Goal: Task Accomplishment & Management: Complete application form

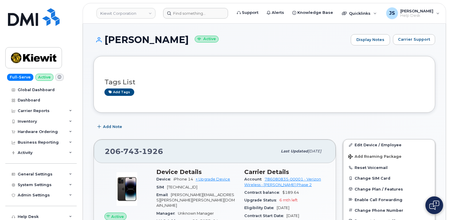
scroll to position [35, 0]
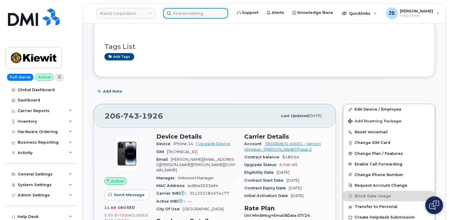
click at [216, 12] on input at bounding box center [195, 13] width 65 height 11
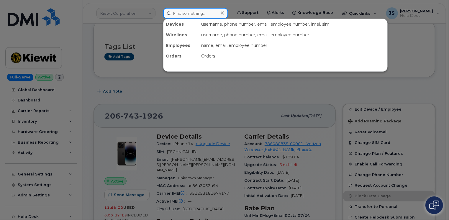
paste input "297807"
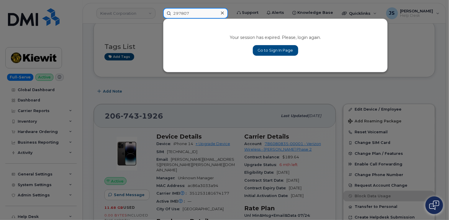
type input "297807"
click at [277, 52] on link "Go to Sign In Page" at bounding box center [275, 50] width 45 height 11
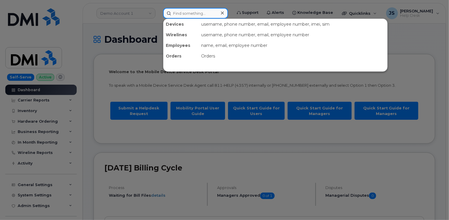
paste input "297807"
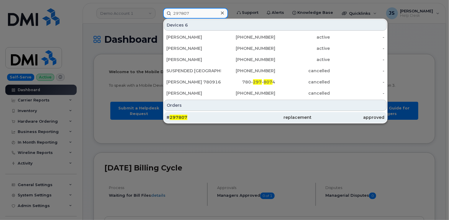
type input "297807"
click at [197, 115] on div "# 297807" at bounding box center [202, 118] width 73 height 6
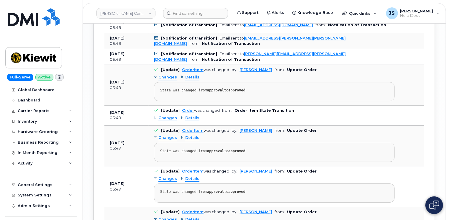
scroll to position [985, 0]
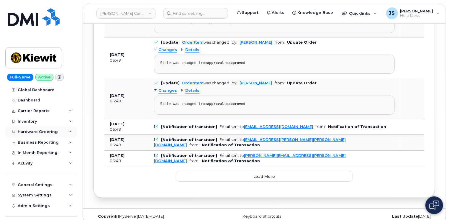
click at [69, 131] on icon at bounding box center [70, 131] width 3 height 3
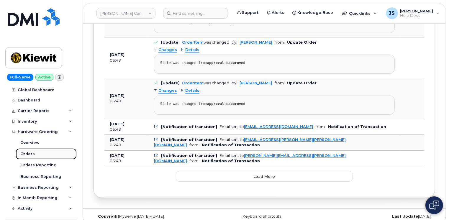
click at [26, 154] on div "Orders" at bounding box center [27, 153] width 14 height 5
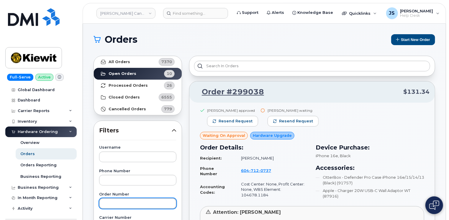
paste input "297807"
type input "297807"
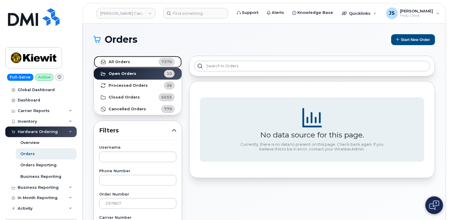
click at [127, 58] on link "All Orders 7370" at bounding box center [138, 62] width 88 height 12
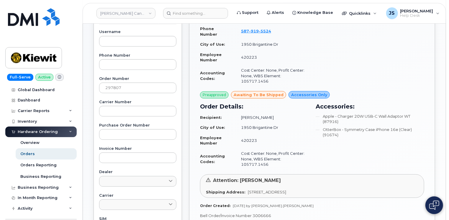
scroll to position [177, 0]
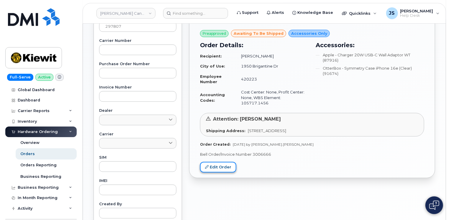
click at [211, 162] on link "Edit Order" at bounding box center [218, 167] width 36 height 11
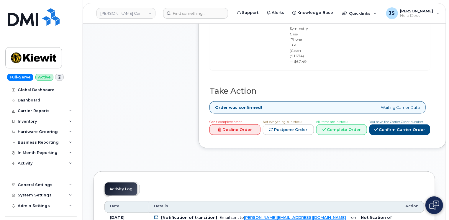
scroll to position [413, 0]
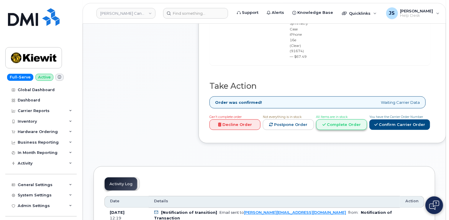
click at [335, 120] on link "Complete Order" at bounding box center [341, 125] width 51 height 11
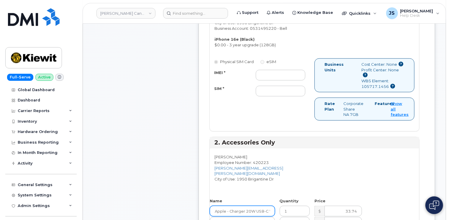
scroll to position [295, 0]
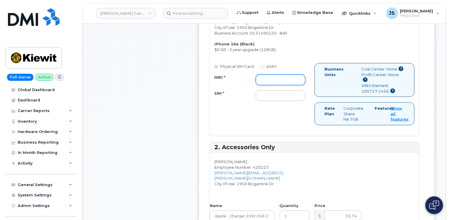
click at [277, 75] on input "IMEI *" at bounding box center [281, 80] width 50 height 11
paste input "354216330591458"
type input "354216330591458"
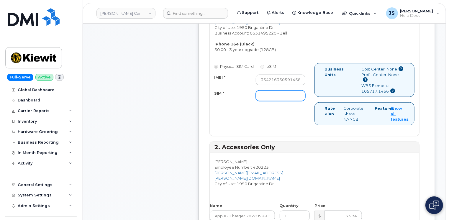
click at [267, 93] on input "SIM *" at bounding box center [281, 96] width 50 height 11
paste input "89302610207725621855"
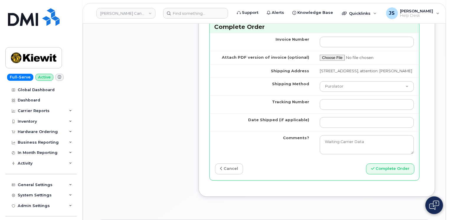
scroll to position [649, 0]
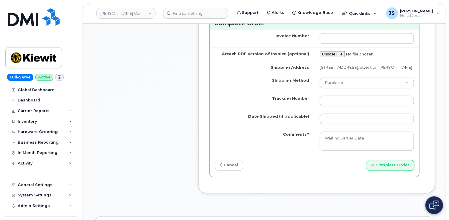
type input "89302610207725621855"
click at [356, 78] on select "Purolator UPS FedEx Canada Post Courier Other Drop Off Pick Up" at bounding box center [367, 83] width 94 height 11
select select "FedEx"
click at [320, 78] on select "Purolator UPS FedEx Canada Post Courier Other Drop Off Pick Up" at bounding box center [367, 83] width 94 height 11
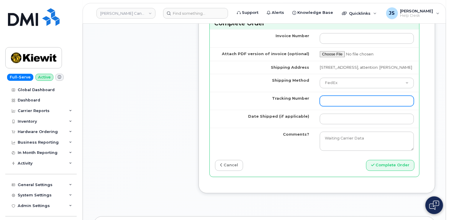
click at [346, 96] on input "Tracking Number" at bounding box center [367, 101] width 94 height 11
paste input "466379601731"
type input "466379601731"
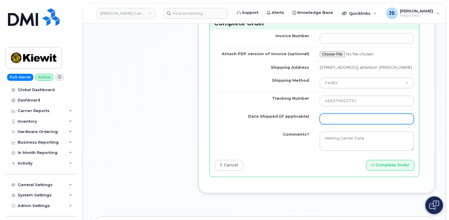
click at [367, 114] on input "Date Shipped (if applicable)" at bounding box center [367, 119] width 94 height 11
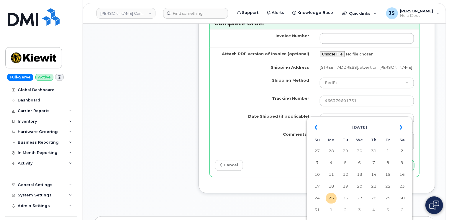
click at [377, 188] on td "21" at bounding box center [374, 186] width 11 height 11
type input "2025-08-21"
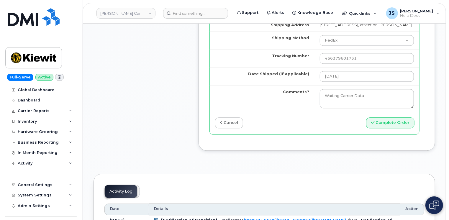
scroll to position [708, 0]
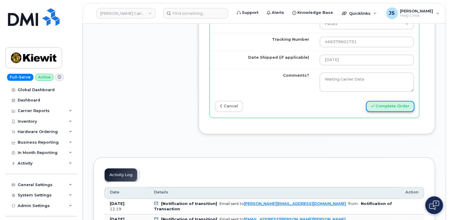
click at [397, 101] on button "Complete Order" at bounding box center [390, 106] width 48 height 11
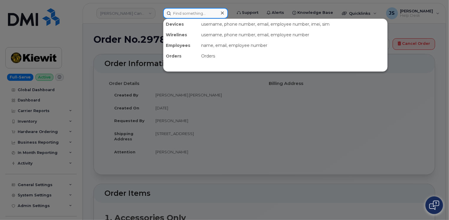
click at [179, 14] on input at bounding box center [195, 13] width 65 height 11
paste input "298441"
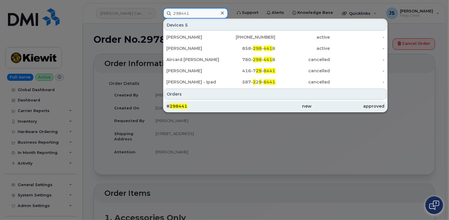
type input "298441"
click at [239, 102] on div "# 298441" at bounding box center [275, 106] width 73 height 11
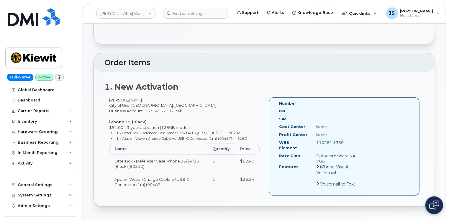
scroll to position [148, 0]
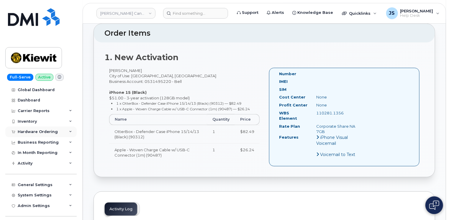
click at [69, 130] on icon at bounding box center [70, 131] width 3 height 3
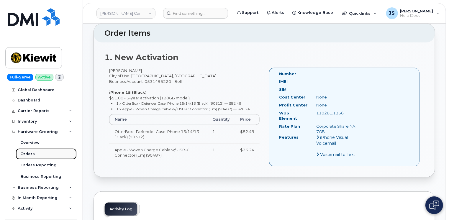
click at [34, 153] on link "Orders" at bounding box center [46, 153] width 61 height 11
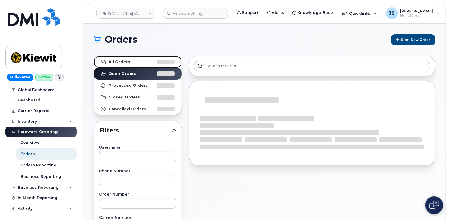
click at [132, 62] on link "All Orders" at bounding box center [138, 62] width 88 height 12
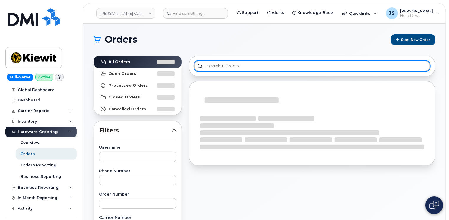
paste input "298441"
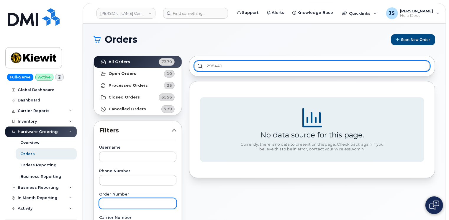
type input "298441"
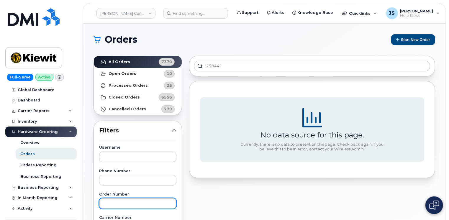
paste input "298441"
type input "298441"
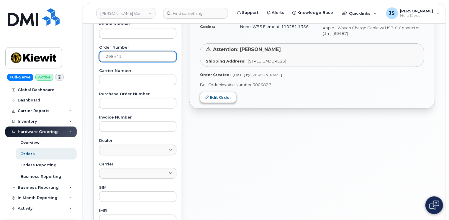
scroll to position [148, 0]
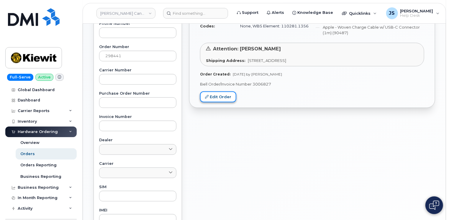
click at [213, 97] on link "Edit Order" at bounding box center [218, 97] width 36 height 11
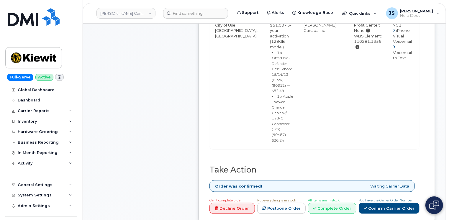
scroll to position [325, 0]
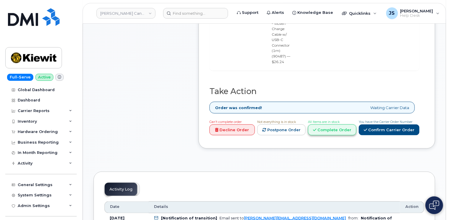
click at [338, 125] on link "Complete Order" at bounding box center [332, 130] width 48 height 11
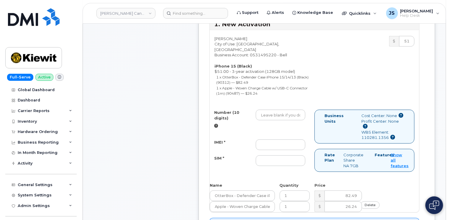
scroll to position [207, 0]
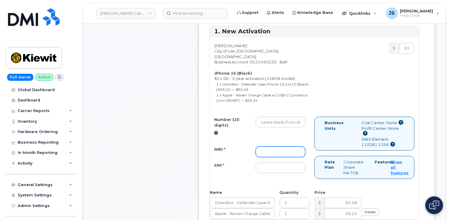
click at [277, 148] on input "IMEI *" at bounding box center [281, 152] width 50 height 11
paste input "351129878610056"
type input "351129878610056"
click at [271, 167] on input "SIM *" at bounding box center [281, 168] width 50 height 11
paste input "89302610207725623034"
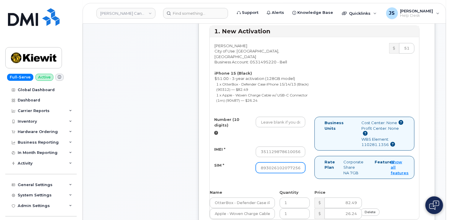
scroll to position [0, 13]
type input "89302610207725623034"
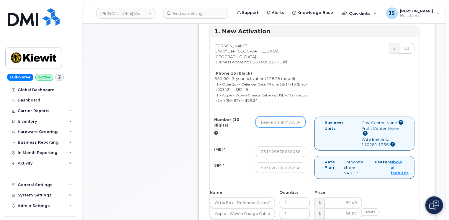
click at [272, 118] on input "Number (10 digits)" at bounding box center [281, 122] width 50 height 11
paste input "3653419194"
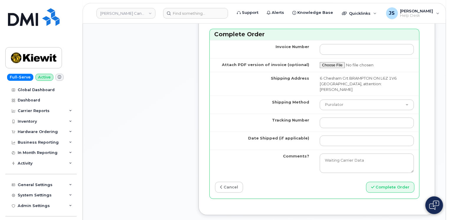
scroll to position [561, 0]
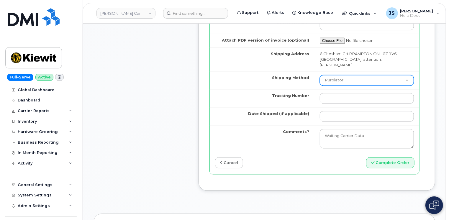
type input "3653419194"
click at [342, 75] on select "Purolator UPS FedEx Canada Post Courier Other Drop Off Pick Up" at bounding box center [367, 80] width 94 height 11
select select "FedEx"
click at [320, 75] on select "Purolator UPS FedEx Canada Post Courier Other Drop Off Pick Up" at bounding box center [367, 80] width 94 height 11
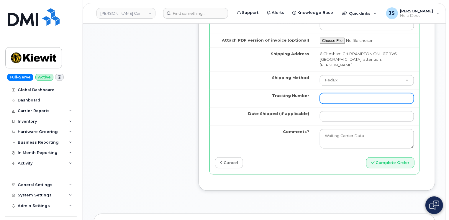
paste input "475744856940"
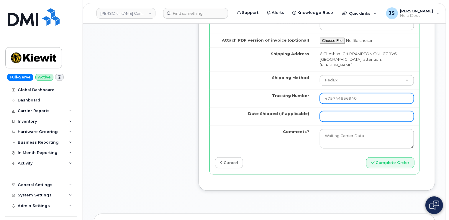
type input "475744856940"
click at [339, 111] on input "Date Shipped (if applicable)" at bounding box center [367, 116] width 94 height 11
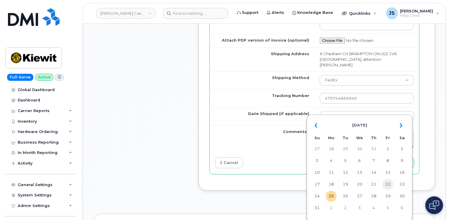
click at [390, 186] on td "22" at bounding box center [388, 184] width 11 height 11
type input "[DATE]"
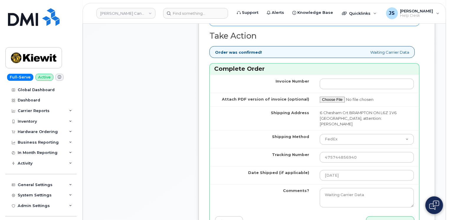
scroll to position [590, 0]
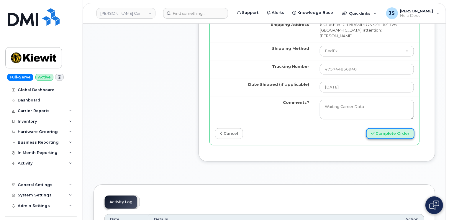
click at [401, 128] on button "Complete Order" at bounding box center [390, 133] width 48 height 11
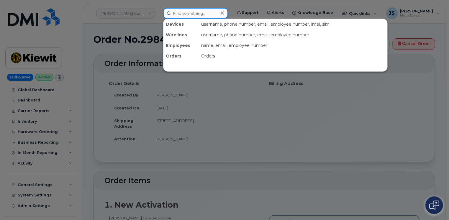
click at [195, 15] on input at bounding box center [195, 13] width 65 height 11
paste input "297895"
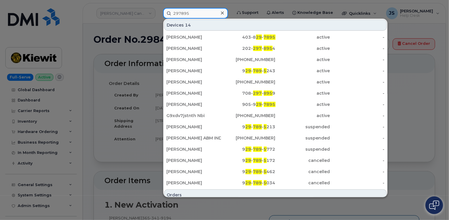
scroll to position [15, 0]
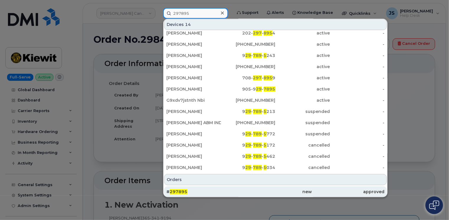
type input "297895"
click at [177, 190] on span "297895" at bounding box center [179, 191] width 18 height 5
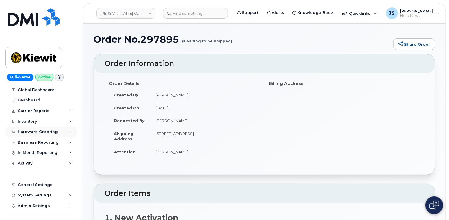
click at [70, 130] on icon at bounding box center [70, 131] width 3 height 3
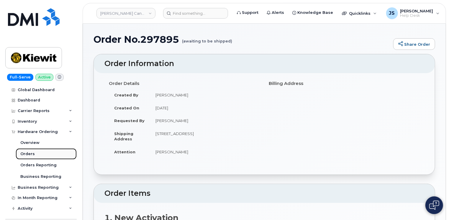
click at [38, 154] on link "Orders" at bounding box center [46, 153] width 61 height 11
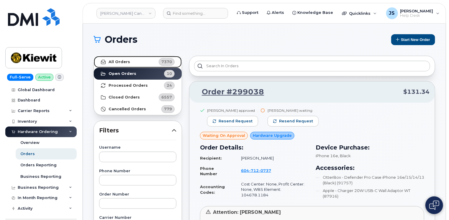
click at [120, 63] on strong "All Orders" at bounding box center [120, 62] width 22 height 5
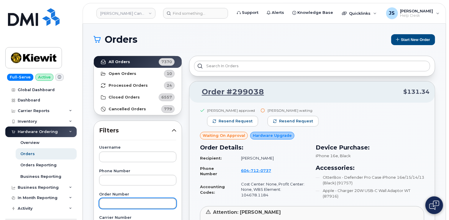
click at [114, 202] on input "text" at bounding box center [137, 203] width 77 height 11
paste input "297895"
type input "297895"
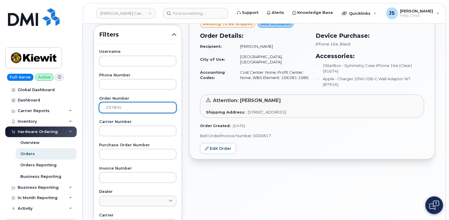
scroll to position [118, 0]
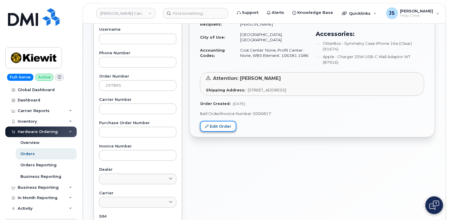
click at [207, 127] on icon at bounding box center [207, 127] width 4 height 4
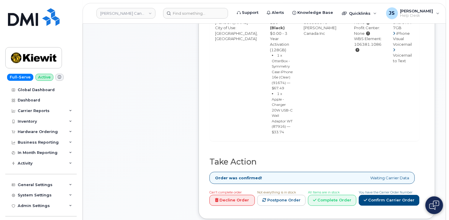
scroll to position [295, 0]
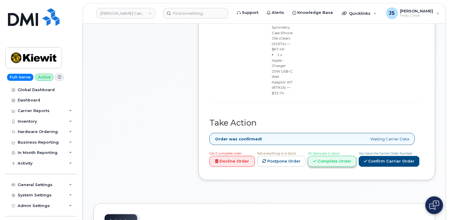
click at [331, 156] on link "Complete Order" at bounding box center [332, 161] width 48 height 11
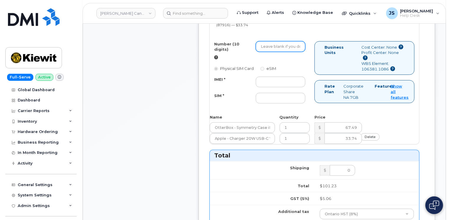
paste input "4372861596"
type input "4372861596"
paste input "354216330699467"
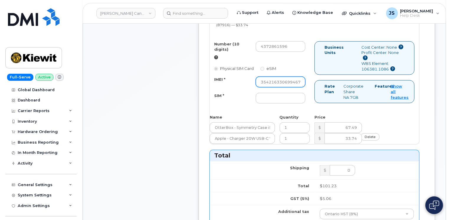
type input "354216330699467"
paste input "89302610207725563891"
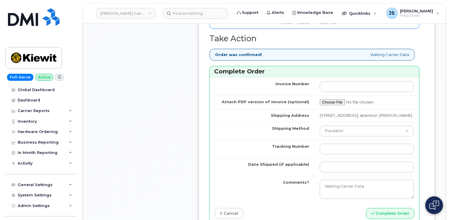
scroll to position [531, 0]
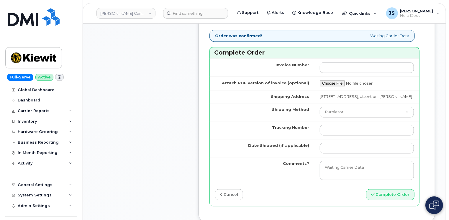
type input "89302610207725563891"
paste input "520020764269"
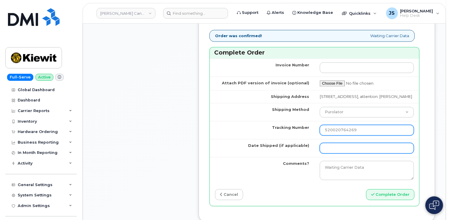
type input "520020764269"
click at [357, 153] on input "Date Shipped (if applicable)" at bounding box center [367, 148] width 94 height 11
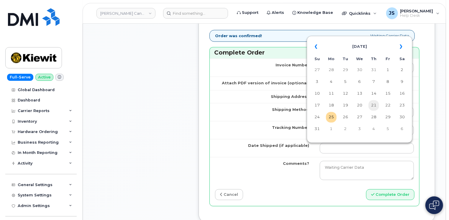
click at [374, 107] on td "21" at bounding box center [374, 105] width 11 height 11
type input "2025-08-21"
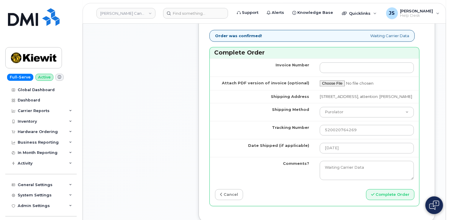
scroll to position [620, 0]
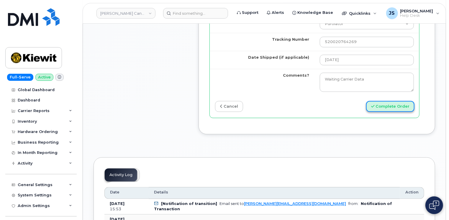
click at [398, 110] on button "Complete Order" at bounding box center [390, 106] width 48 height 11
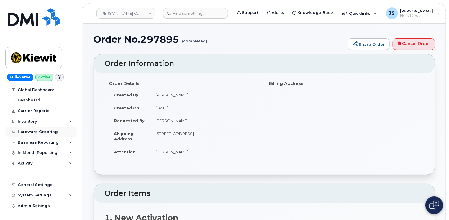
click at [68, 129] on div "Hardware Ordering" at bounding box center [40, 132] width 71 height 11
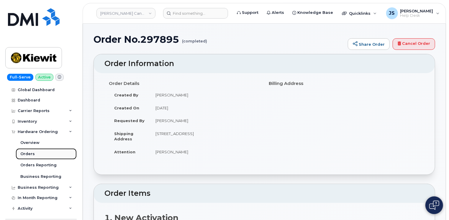
click at [33, 154] on div "Orders" at bounding box center [27, 153] width 14 height 5
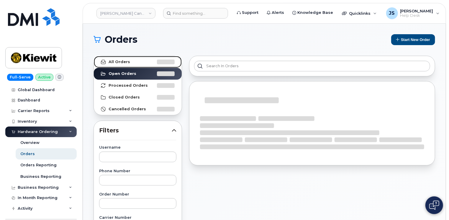
click at [130, 61] on link "All Orders" at bounding box center [138, 62] width 88 height 12
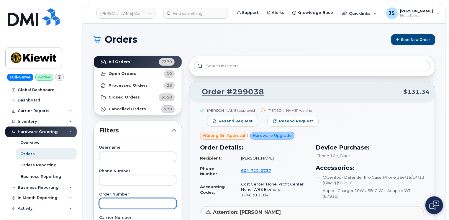
click at [122, 198] on input "text" at bounding box center [137, 203] width 77 height 11
paste input "298464"
type input "298464"
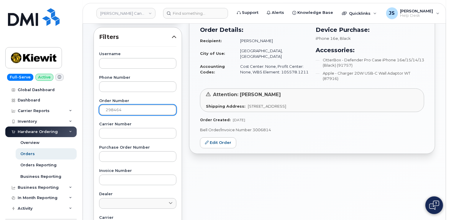
scroll to position [118, 0]
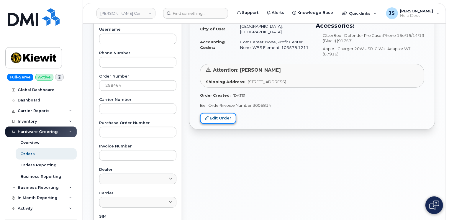
click at [215, 115] on link "Edit Order" at bounding box center [218, 118] width 36 height 11
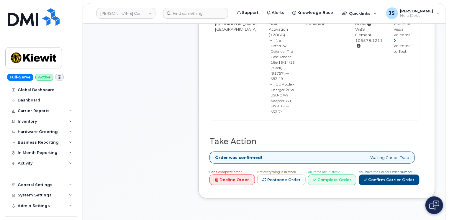
scroll to position [295, 0]
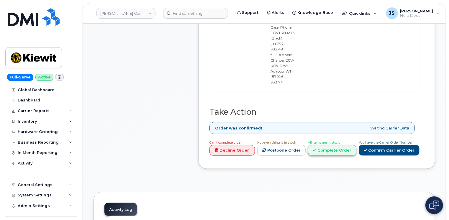
click at [343, 145] on link "Complete Order" at bounding box center [332, 150] width 48 height 11
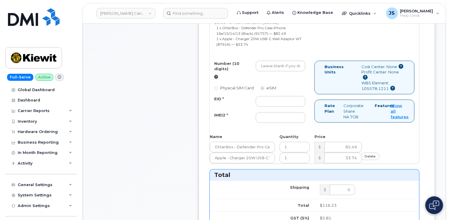
scroll to position [266, 0]
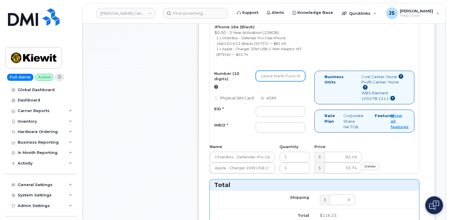
click at [268, 73] on input "Number (10 digits)" at bounding box center [281, 76] width 50 height 11
paste input "5873351591"
type input "5873351591"
click at [263, 109] on input "EID *" at bounding box center [281, 111] width 50 height 11
paste input "89302610207725623026"
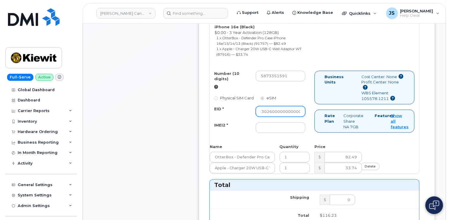
scroll to position [0, 45]
type input "89302610207725623026000000000000"
click at [274, 126] on input "IMEI2 *" at bounding box center [281, 127] width 50 height 11
paste input "354216330849591"
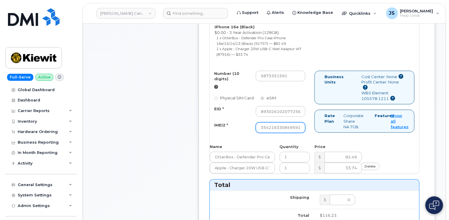
click at [257, 128] on input "354216330849591" at bounding box center [281, 127] width 50 height 11
type input "354216330849591"
click at [243, 140] on div "Pierre-Michel Cyr City of Use: Edmonton, Alberta Business Account: 0531495220 -…" at bounding box center [315, 82] width 210 height 183
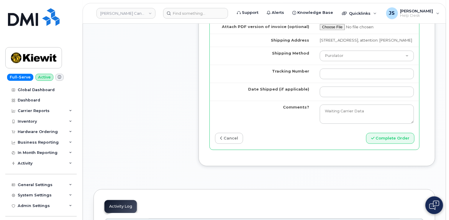
scroll to position [590, 0]
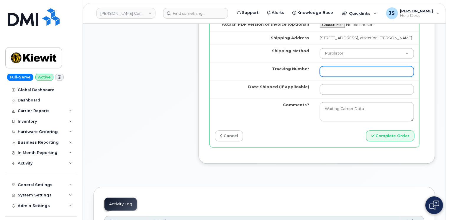
click at [323, 73] on input "Tracking Number" at bounding box center [367, 71] width 94 height 11
paste input "475744856951"
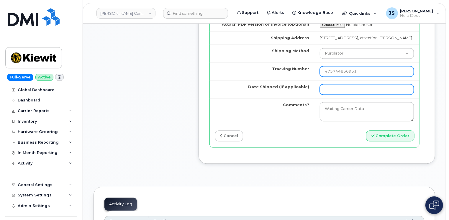
type input "475744856951"
click at [351, 94] on input "Date Shipped (if applicable)" at bounding box center [367, 89] width 94 height 11
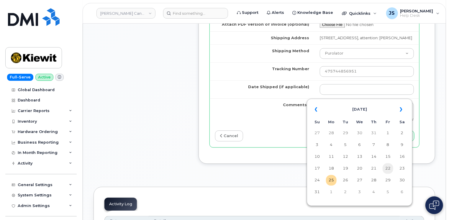
click at [391, 168] on td "22" at bounding box center [388, 168] width 11 height 11
type input "2025-08-22"
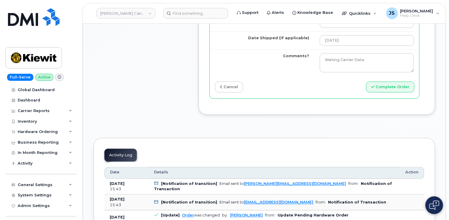
scroll to position [649, 0]
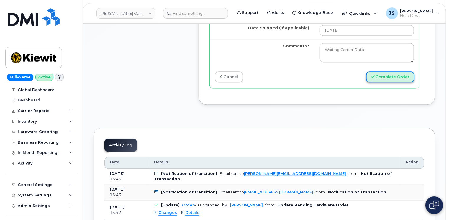
click at [403, 78] on button "Complete Order" at bounding box center [390, 76] width 48 height 11
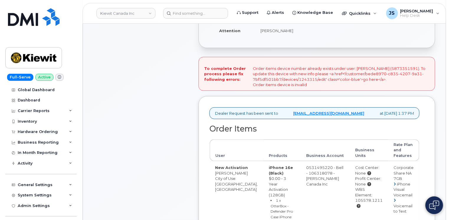
scroll to position [118, 0]
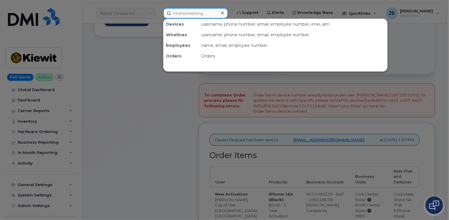
click at [192, 14] on input at bounding box center [195, 13] width 65 height 11
paste input "5873351591"
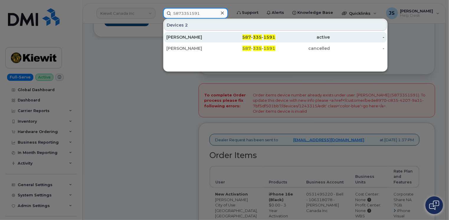
type input "5873351591"
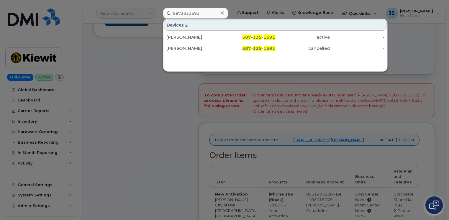
click at [118, 54] on div at bounding box center [224, 110] width 449 height 220
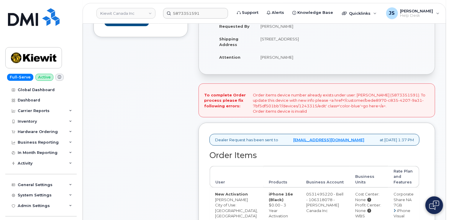
scroll to position [0, 0]
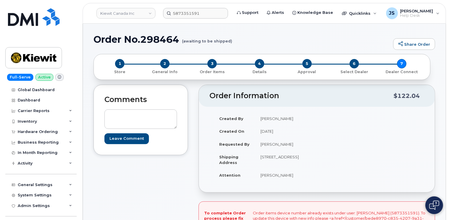
click at [155, 38] on h1 "Order No.298464 (awaiting to be shipped)" at bounding box center [242, 39] width 297 height 10
copy h1 "298464"
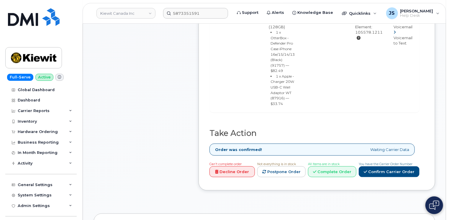
scroll to position [354, 0]
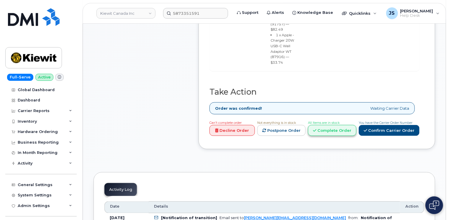
click at [347, 125] on link "Complete Order" at bounding box center [332, 130] width 48 height 11
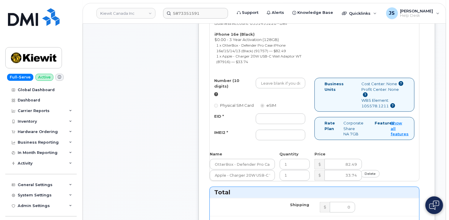
scroll to position [295, 0]
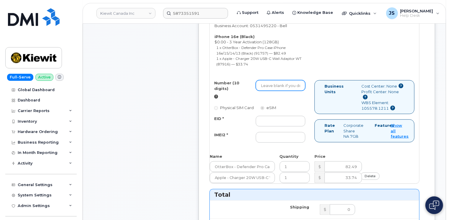
paste input "5873351591"
type input "5873351591"
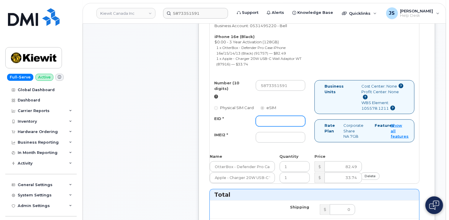
paste input "89302610207725623026"
type input "89302610207725623026000000000000"
type input "354216330849591"
type input "475744856951"
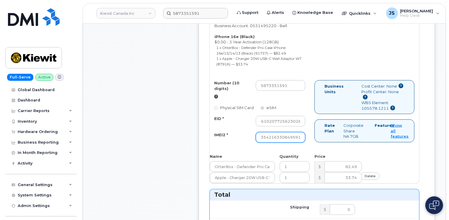
type input "[DATE]"
click at [204, 140] on div "Dealer Request has been sent to procurement@myserve.ca at Aug 18, 2025 1:37 PM …" at bounding box center [317, 222] width 237 height 553
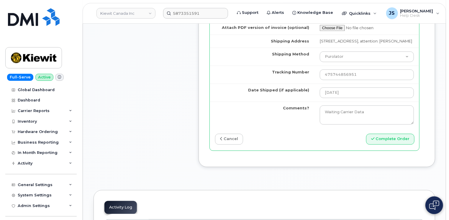
scroll to position [590, 0]
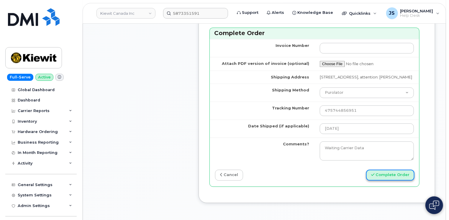
click at [390, 178] on button "Complete Order" at bounding box center [390, 175] width 48 height 11
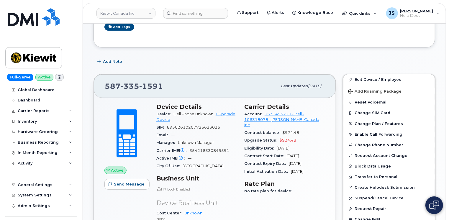
scroll to position [59, 0]
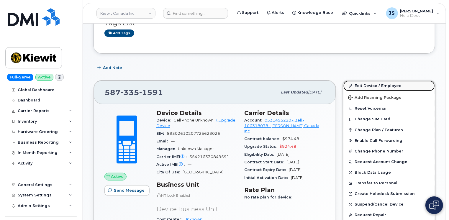
click at [362, 84] on link "Edit Device / Employee" at bounding box center [390, 86] width 92 height 11
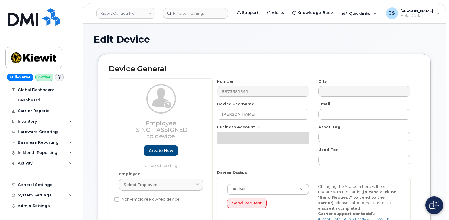
select select "14058"
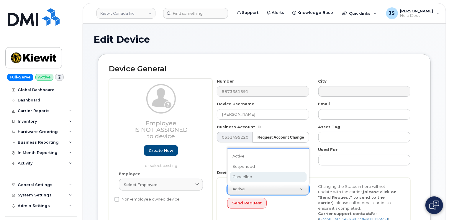
scroll to position [0, 1]
select select "cancelled"
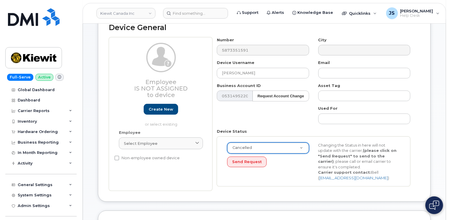
scroll to position [31, 0]
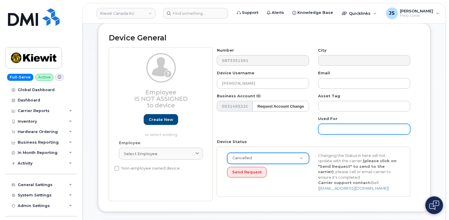
click at [326, 130] on input "text" at bounding box center [364, 129] width 92 height 11
paste input "5873351591"
click at [400, 129] on input "Changing status to complete order 5873351591" at bounding box center [364, 129] width 92 height 11
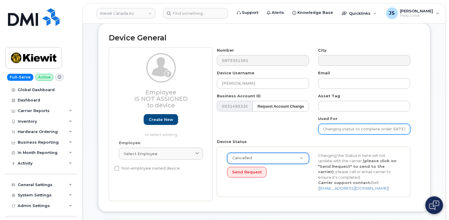
paste input "298464"
type input "Changing status to complete order 298464"
click at [301, 140] on div "Device Status Cancelled Active Suspended Cancelled Send Request Changing the St…" at bounding box center [314, 168] width 203 height 58
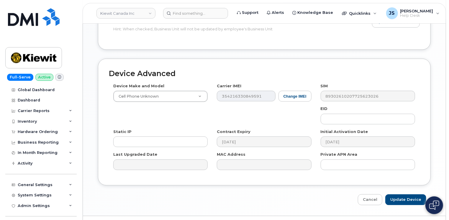
scroll to position [385, 0]
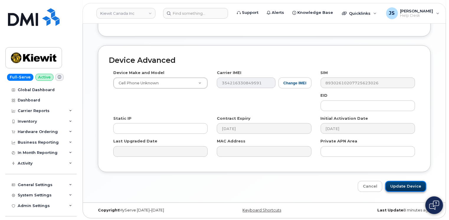
click at [411, 187] on input "Update Device" at bounding box center [405, 186] width 41 height 11
type input "Saving..."
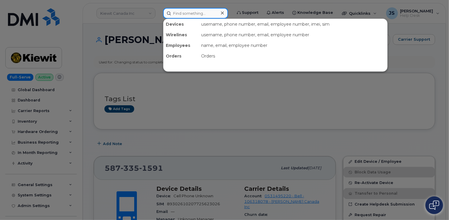
paste input "298715"
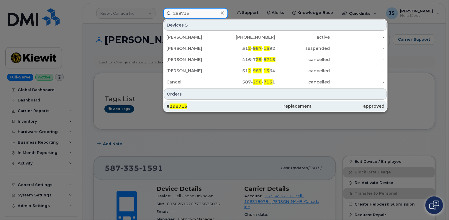
type input "298715"
click at [214, 107] on div "# 298715" at bounding box center [202, 106] width 73 height 6
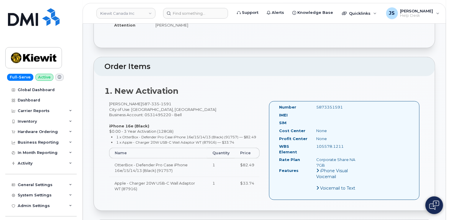
scroll to position [118, 0]
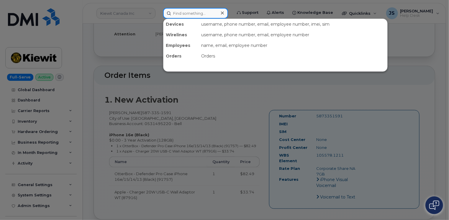
paste input "5873351591"
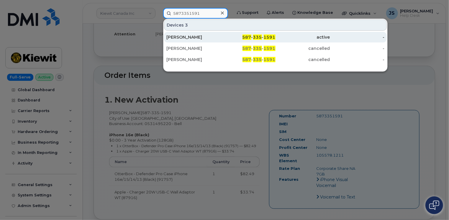
type input "5873351591"
click at [201, 38] on div "[PERSON_NAME]" at bounding box center [193, 37] width 55 height 6
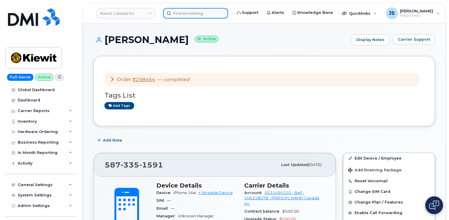
click at [190, 12] on input at bounding box center [195, 13] width 65 height 11
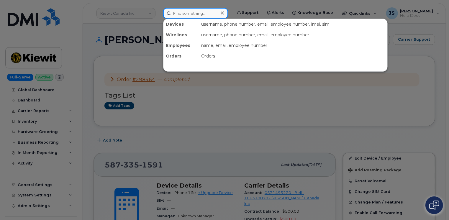
paste input "298930"
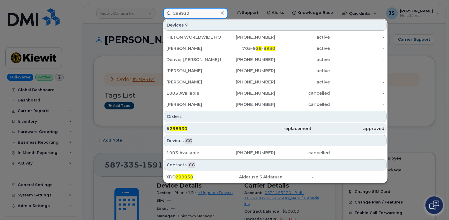
type input "298930"
click at [206, 129] on div "# 298930" at bounding box center [202, 129] width 73 height 6
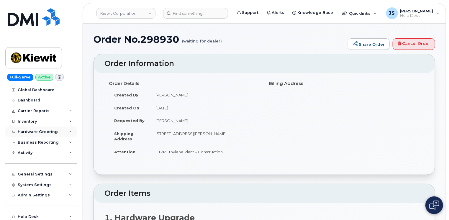
click at [69, 132] on icon at bounding box center [70, 131] width 3 height 3
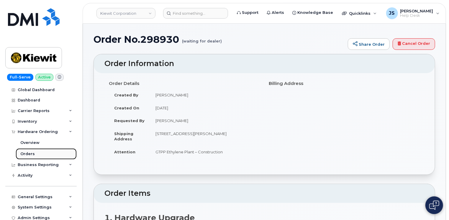
click at [45, 151] on link "Orders" at bounding box center [46, 153] width 61 height 11
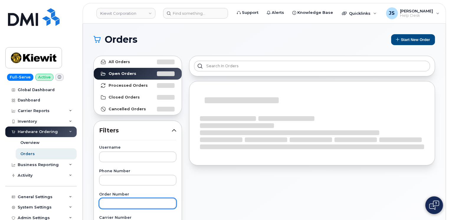
paste input "298930"
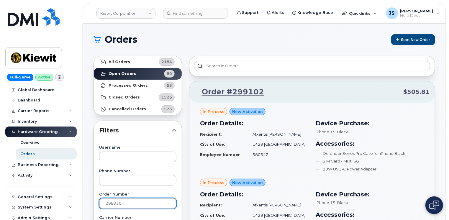
type input "298930"
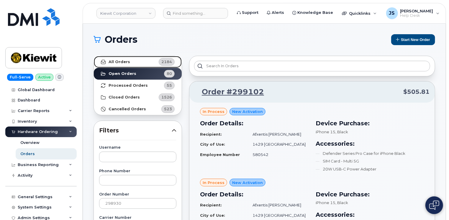
click at [116, 62] on strong "All Orders" at bounding box center [120, 62] width 22 height 5
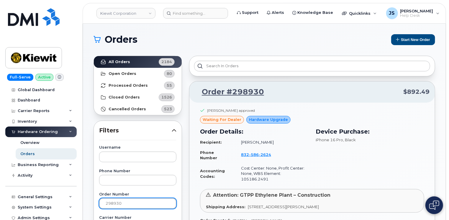
click at [143, 205] on input "298930" at bounding box center [137, 203] width 77 height 11
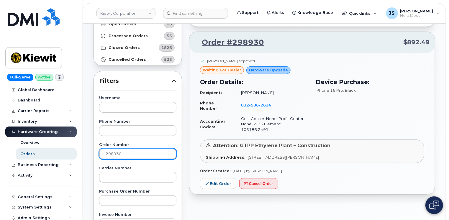
scroll to position [59, 0]
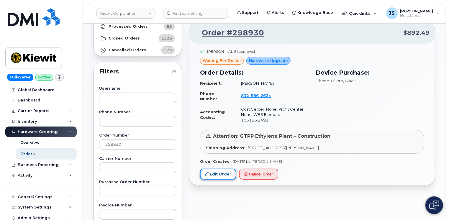
click at [216, 169] on link "Edit Order" at bounding box center [218, 174] width 36 height 11
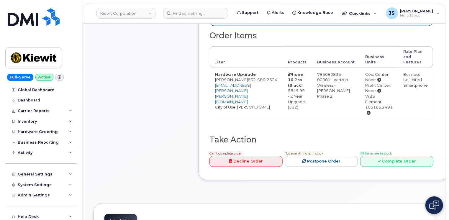
scroll to position [207, 0]
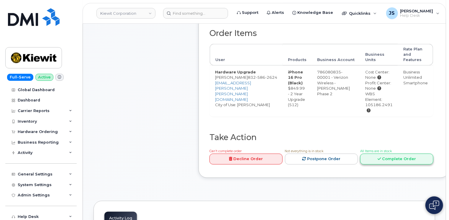
click at [391, 154] on link "Complete Order" at bounding box center [396, 159] width 73 height 11
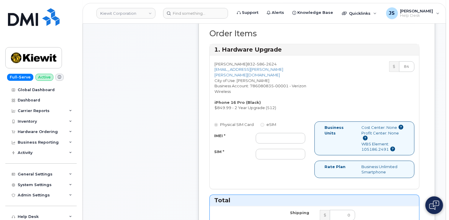
click at [277, 126] on div "Physical SIM Card eSIM IMEI * SIM *" at bounding box center [262, 144] width 105 height 44
click at [269, 133] on input "IMEI *" at bounding box center [281, 138] width 50 height 11
paste input "356043388885881"
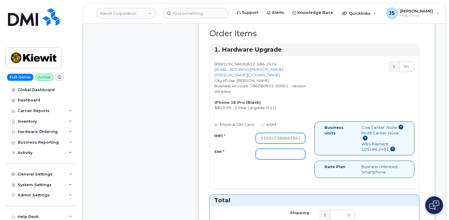
type input "356043388885881"
click at [266, 149] on input "SIM *" at bounding box center [281, 154] width 50 height 11
type input "n/a"
click at [210, 178] on div "MATTHEW LIPPY 832 586 2624 MATT.LIPPY@KIEWIT.COM City of Use: Richmond Rosenber…" at bounding box center [315, 122] width 210 height 134
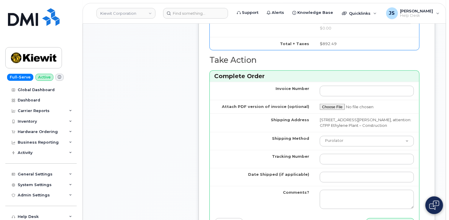
scroll to position [472, 0]
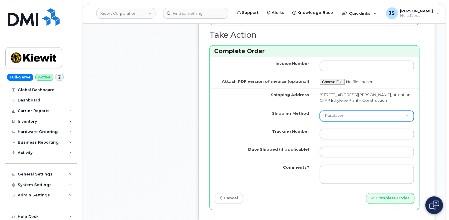
click at [337, 112] on select "Purolator UPS FedEx Canada Post Courier Other Drop Off Pick Up" at bounding box center [367, 116] width 94 height 11
select select "UPS"
click at [320, 111] on select "Purolator UPS FedEx Canada Post Courier Other Drop Off Pick Up" at bounding box center [367, 116] width 94 height 11
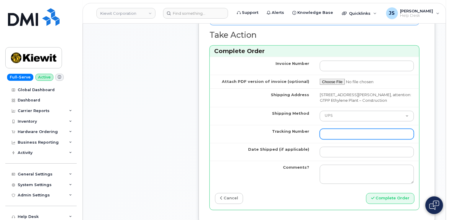
paste input "1ZK5847H4220544966"
type input "1ZK5847H4220544966"
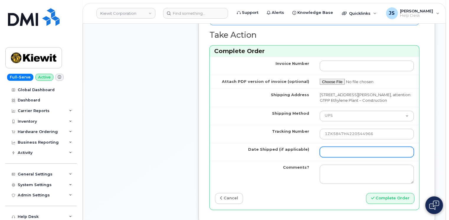
click at [373, 148] on input "Date Shipped (if applicable)" at bounding box center [367, 152] width 94 height 11
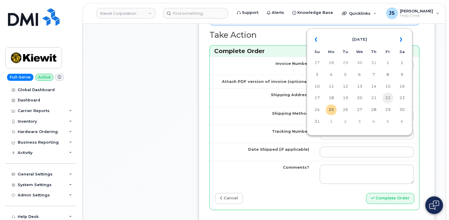
click at [391, 99] on td "22" at bounding box center [388, 98] width 11 height 11
type input "[DATE]"
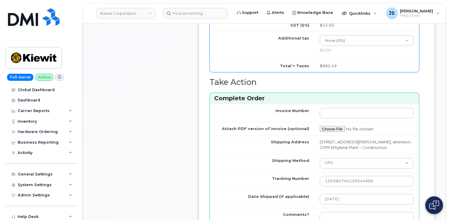
scroll to position [502, 0]
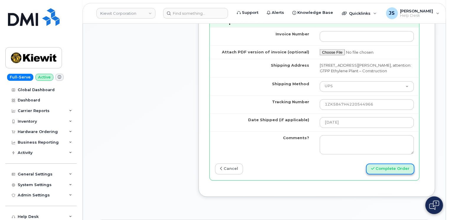
click at [400, 164] on button "Complete Order" at bounding box center [390, 169] width 48 height 11
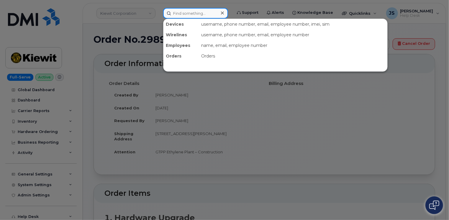
paste input "298957"
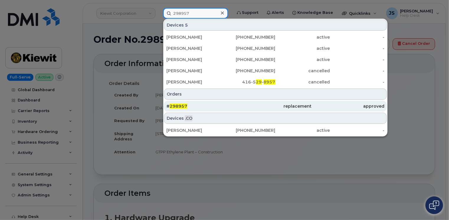
type input "298957"
click at [188, 103] on div "# 298957" at bounding box center [202, 106] width 73 height 6
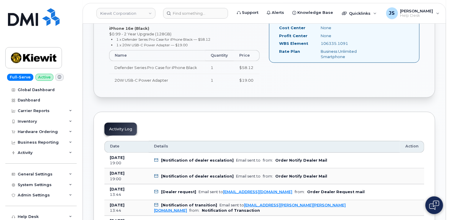
scroll to position [148, 0]
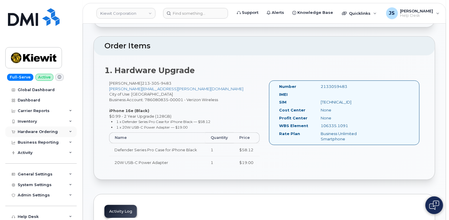
click at [67, 130] on div "Hardware Ordering" at bounding box center [40, 132] width 71 height 11
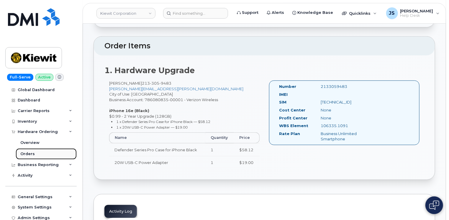
click at [34, 154] on link "Orders" at bounding box center [46, 153] width 61 height 11
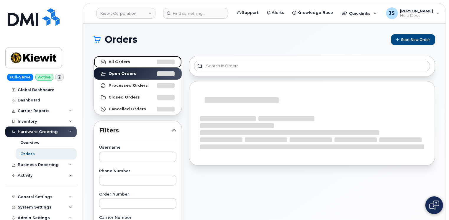
click at [120, 60] on strong "All Orders" at bounding box center [120, 62] width 22 height 5
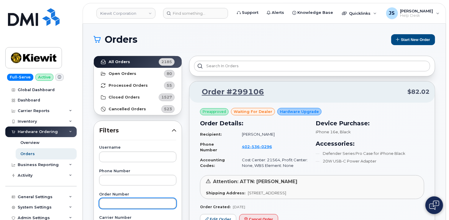
paste input "298957"
type input "298957"
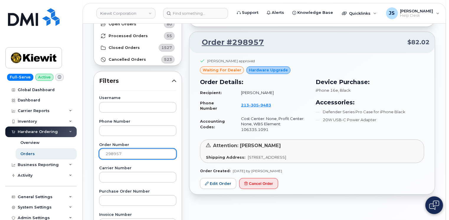
scroll to position [89, 0]
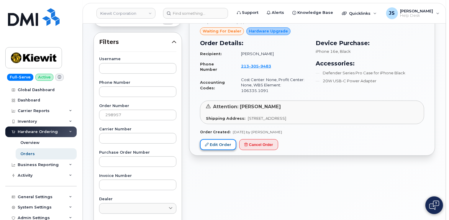
click at [212, 139] on link "Edit Order" at bounding box center [218, 144] width 36 height 11
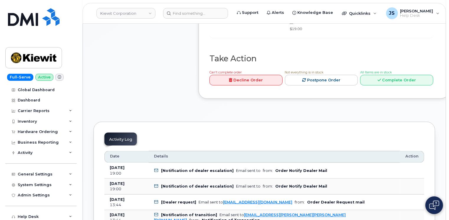
scroll to position [354, 0]
click at [408, 86] on link "Complete Order" at bounding box center [396, 80] width 73 height 11
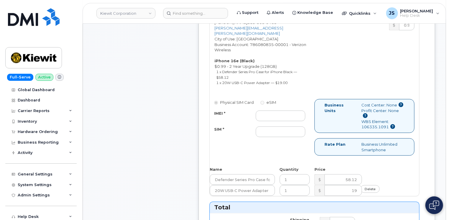
scroll to position [236, 0]
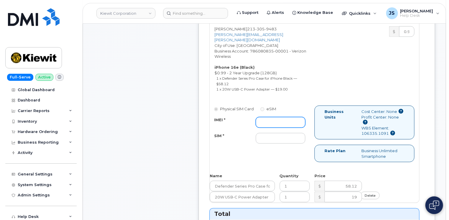
drag, startPoint x: 264, startPoint y: 114, endPoint x: 260, endPoint y: 123, distance: 10.0
paste input "351379433461848"
type input "351379433461848"
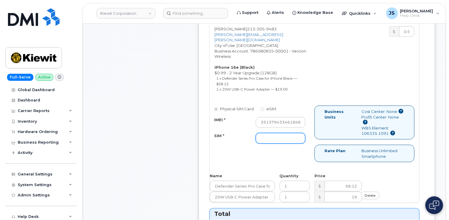
click at [282, 136] on input "SIM *" at bounding box center [281, 138] width 50 height 11
type input "n/a"
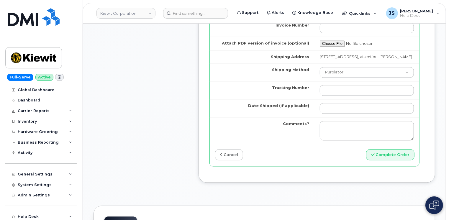
scroll to position [561, 0]
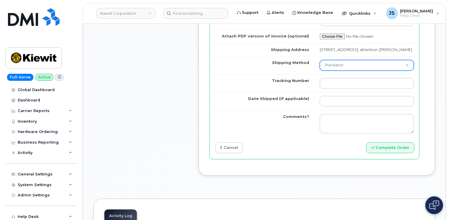
click at [364, 70] on select "Purolator UPS FedEx Canada Post Courier Other Drop Off Pick Up" at bounding box center [367, 65] width 94 height 11
select select "UPS"
click at [320, 63] on select "Purolator UPS FedEx Canada Post Courier Other Drop Off Pick Up" at bounding box center [367, 65] width 94 height 11
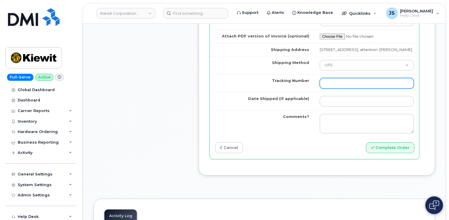
paste input "1ZK5847H4220546366"
type input "1ZK5847H4220546366"
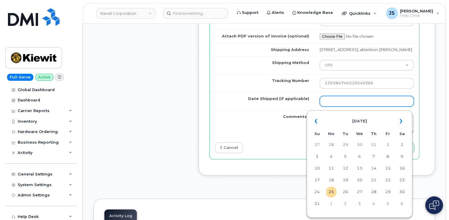
click at [366, 103] on input "Date Shipped (if applicable)" at bounding box center [367, 101] width 94 height 11
click at [388, 182] on td "22" at bounding box center [388, 180] width 11 height 11
type input "[DATE]"
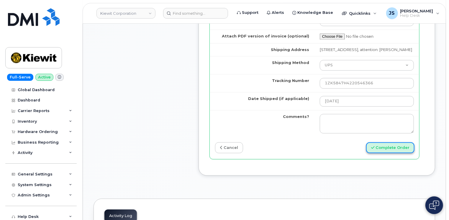
click at [401, 153] on button "Complete Order" at bounding box center [390, 148] width 48 height 11
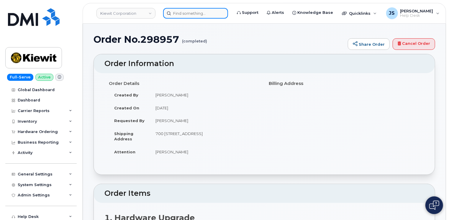
click at [205, 13] on input at bounding box center [195, 13] width 65 height 11
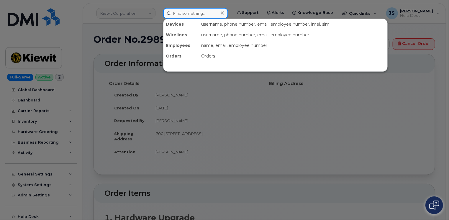
paste input "480-438-7655"
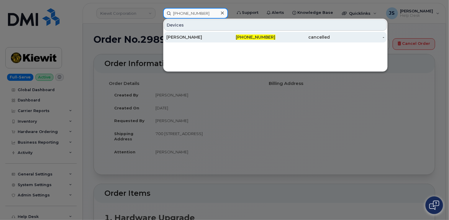
type input "480-438-7655"
click at [210, 37] on div "[PERSON_NAME]" at bounding box center [193, 37] width 55 height 6
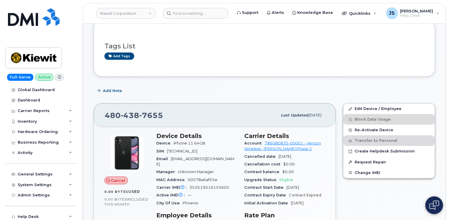
scroll to position [89, 0]
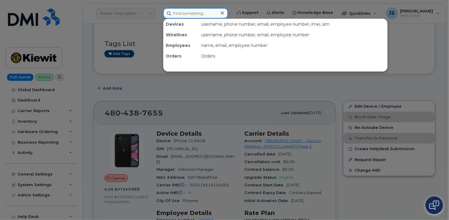
paste input "[PHONE_NUMBER]"
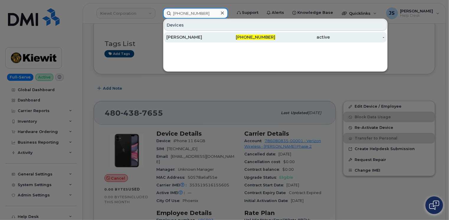
type input "[PHONE_NUMBER]"
click at [184, 36] on div "[PERSON_NAME]" at bounding box center [193, 37] width 55 height 6
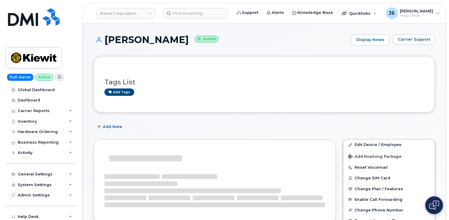
scroll to position [30, 0]
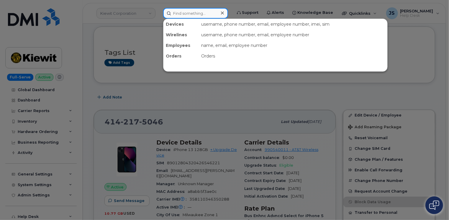
paste input "298951"
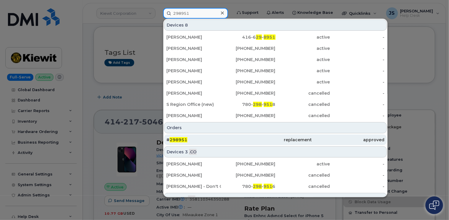
type input "298951"
click at [203, 140] on div "# 298951" at bounding box center [202, 140] width 73 height 6
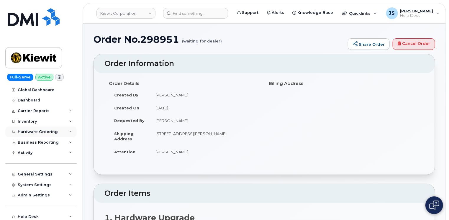
click at [67, 133] on div "Hardware Ordering" at bounding box center [40, 132] width 71 height 11
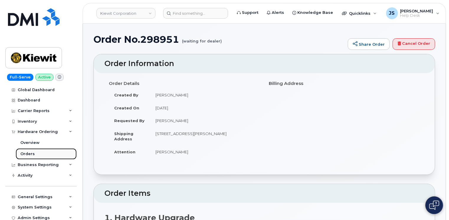
click at [57, 155] on link "Orders" at bounding box center [46, 153] width 61 height 11
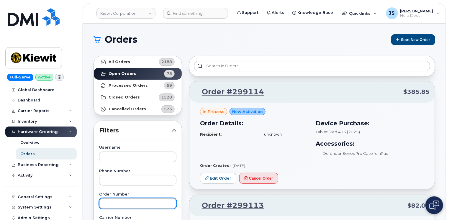
paste input "298951"
type input "298951"
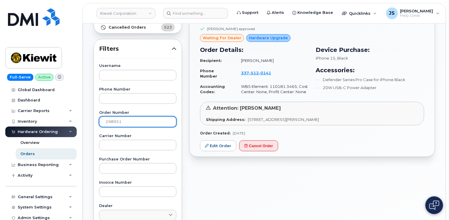
scroll to position [89, 0]
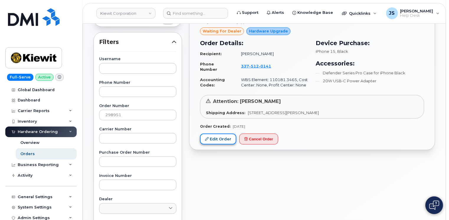
click at [210, 137] on link "Edit Order" at bounding box center [218, 139] width 36 height 11
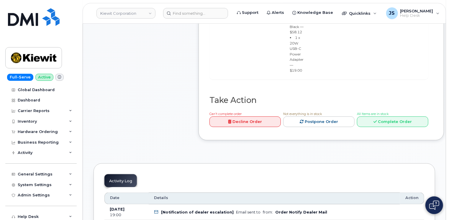
scroll to position [325, 0]
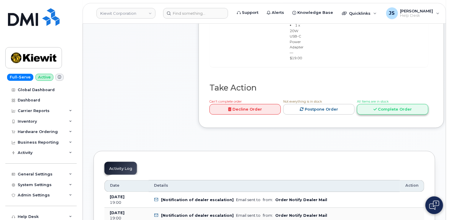
click at [413, 104] on link "Complete Order" at bounding box center [392, 109] width 71 height 11
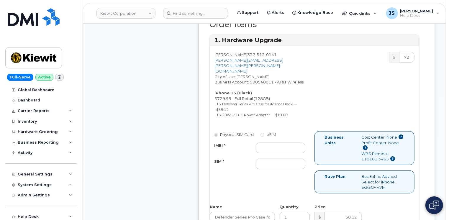
scroll to position [236, 0]
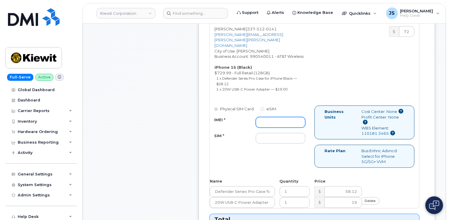
click at [270, 117] on input "IMEI *" at bounding box center [281, 122] width 50 height 11
paste input "355135956265487"
type input "355135956265487"
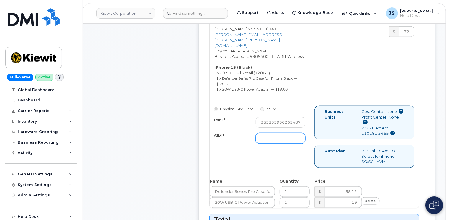
click at [279, 136] on input "SIM *" at bounding box center [281, 138] width 50 height 11
paste input "89049032007208888800192851394853"
type input "89049032007208888800192851394853"
click at [249, 159] on div "Physical SIM Card eSIM IMEI * 355135956265487 SIM * 890490320072088888001928513…" at bounding box center [315, 140] width 210 height 68
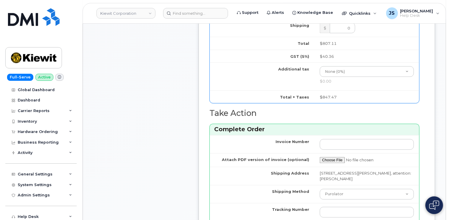
scroll to position [502, 0]
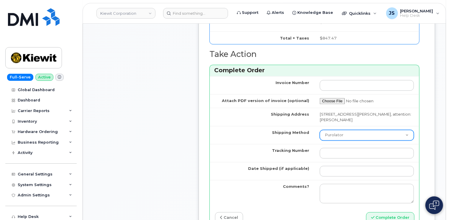
click at [338, 130] on select "Purolator UPS FedEx Canada Post Courier Other Drop Off Pick Up" at bounding box center [367, 135] width 94 height 11
select select "FedEx"
click at [320, 130] on select "Purolator UPS FedEx Canada Post Courier Other Drop Off Pick Up" at bounding box center [367, 135] width 94 height 11
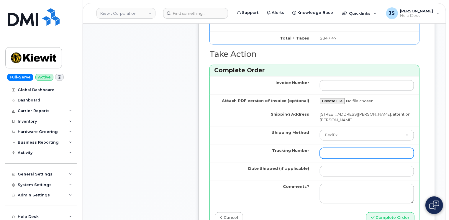
paste input "883792940246"
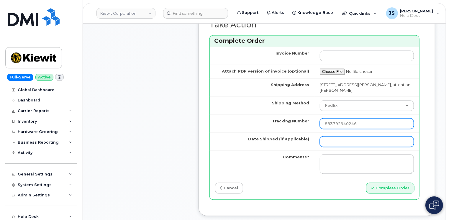
type input "883792940246"
click at [353, 137] on input "Date Shipped (if applicable)" at bounding box center [367, 142] width 94 height 11
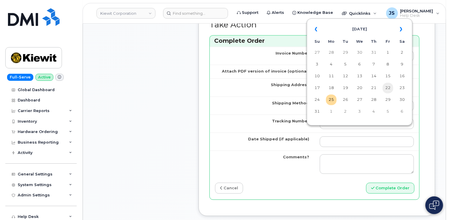
click at [389, 91] on td "22" at bounding box center [388, 88] width 11 height 11
type input "[DATE]"
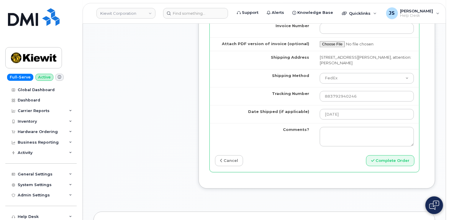
scroll to position [561, 0]
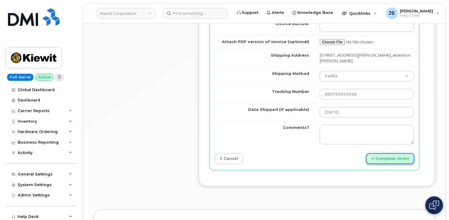
click at [386, 153] on button "Complete Order" at bounding box center [390, 158] width 48 height 11
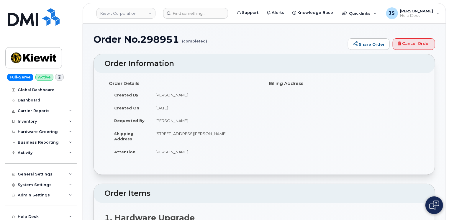
click at [154, 39] on h1 "Order No.298951 (completed)" at bounding box center [219, 39] width 251 height 10
copy h1 "298951"
click at [195, 12] on input at bounding box center [195, 13] width 65 height 11
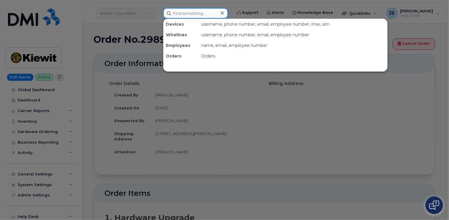
paste input "298959"
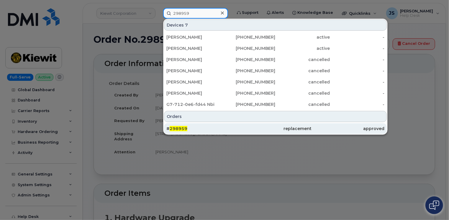
type input "298959"
click at [187, 128] on div "# 298959" at bounding box center [202, 129] width 73 height 6
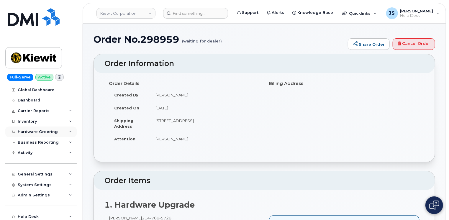
click at [67, 132] on div "Hardware Ordering" at bounding box center [40, 132] width 71 height 11
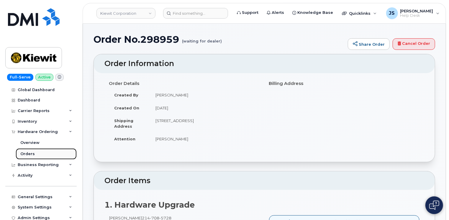
click at [38, 154] on link "Orders" at bounding box center [46, 153] width 61 height 11
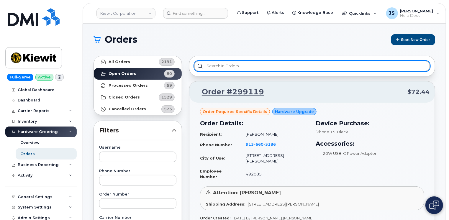
paste input "298959"
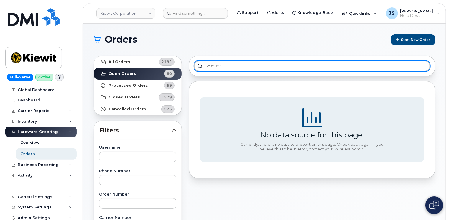
type input "298959"
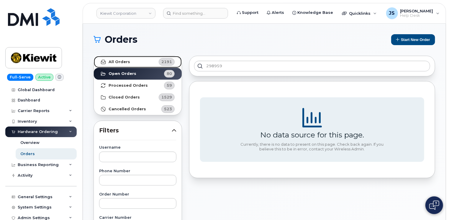
click at [120, 62] on strong "All Orders" at bounding box center [120, 62] width 22 height 5
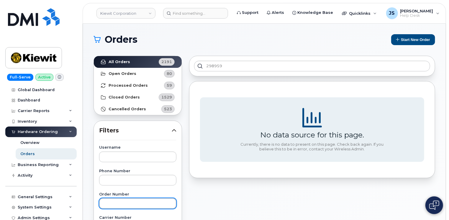
drag, startPoint x: 119, startPoint y: 198, endPoint x: 111, endPoint y: 202, distance: 9.5
paste input "298959"
type input "298959"
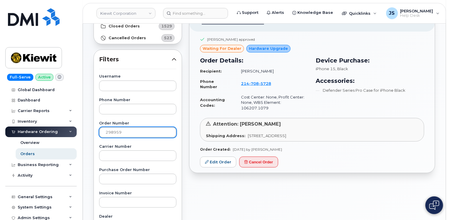
scroll to position [89, 0]
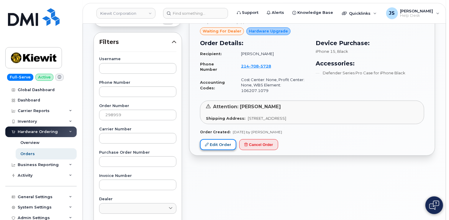
click at [216, 139] on link "Edit Order" at bounding box center [218, 144] width 36 height 11
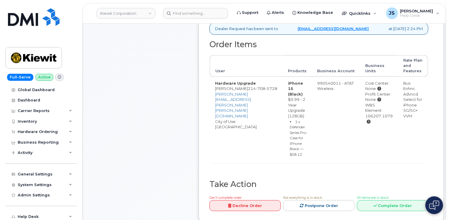
scroll to position [236, 0]
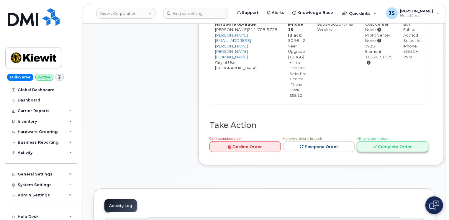
click at [390, 152] on link "Complete Order" at bounding box center [392, 146] width 71 height 11
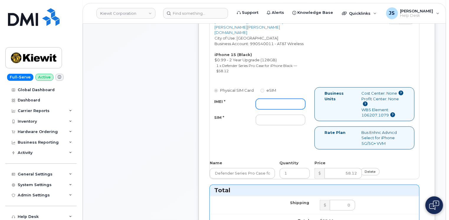
paste input "355135956355288"
type input "355135956355288"
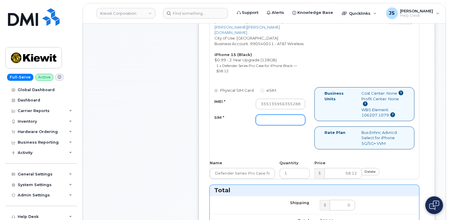
paste input "89049032007208888800208519952487"
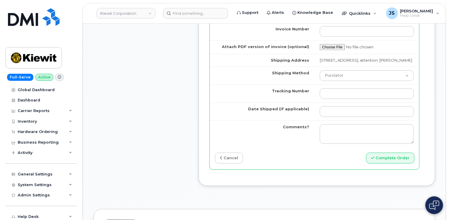
scroll to position [531, 0]
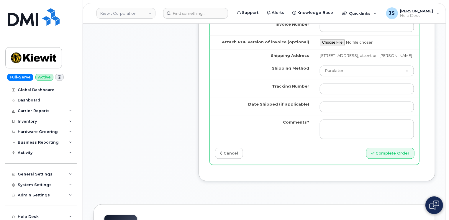
type input "89049032007208888800208519952487"
click at [357, 73] on select "Purolator UPS FedEx Canada Post Courier Other Drop Off Pick Up" at bounding box center [367, 71] width 94 height 11
select select "FedEx"
click at [320, 66] on select "Purolator UPS FedEx Canada Post Courier Other Drop Off Pick Up" at bounding box center [367, 71] width 94 height 11
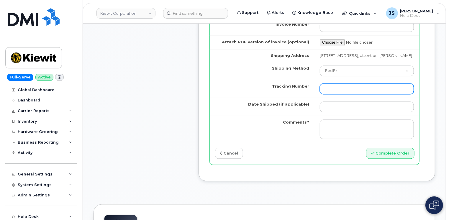
paste input "883792099427"
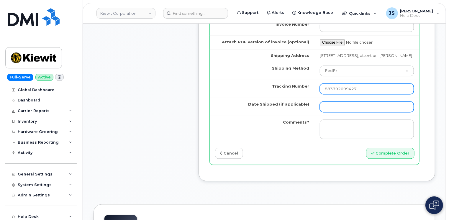
type input "883792099427"
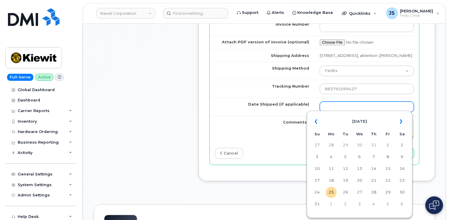
drag, startPoint x: 335, startPoint y: 106, endPoint x: 390, endPoint y: 103, distance: 55.0
click at [390, 103] on input "Date Shipped (if applicable)" at bounding box center [367, 107] width 94 height 11
click at [392, 181] on td "22" at bounding box center [388, 181] width 11 height 11
type input "[DATE]"
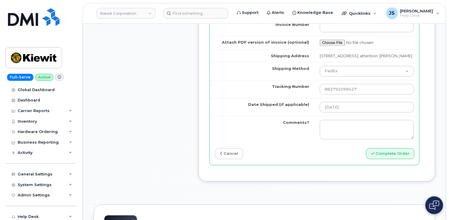
scroll to position [531, 0]
click at [400, 153] on button "Complete Order" at bounding box center [390, 153] width 48 height 11
